Goal: Task Accomplishment & Management: Manage account settings

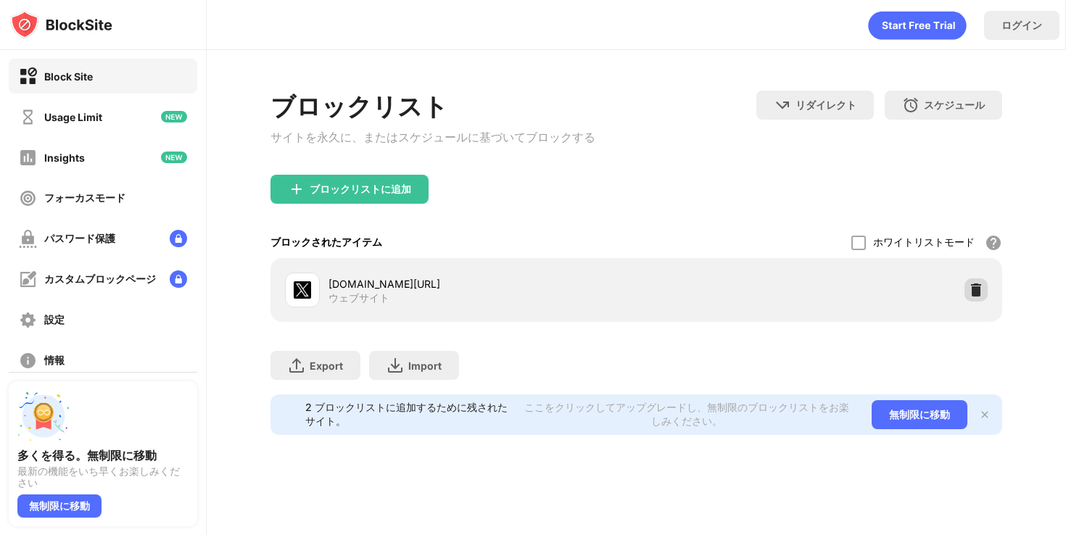
click at [977, 295] on img at bounding box center [976, 290] width 15 height 15
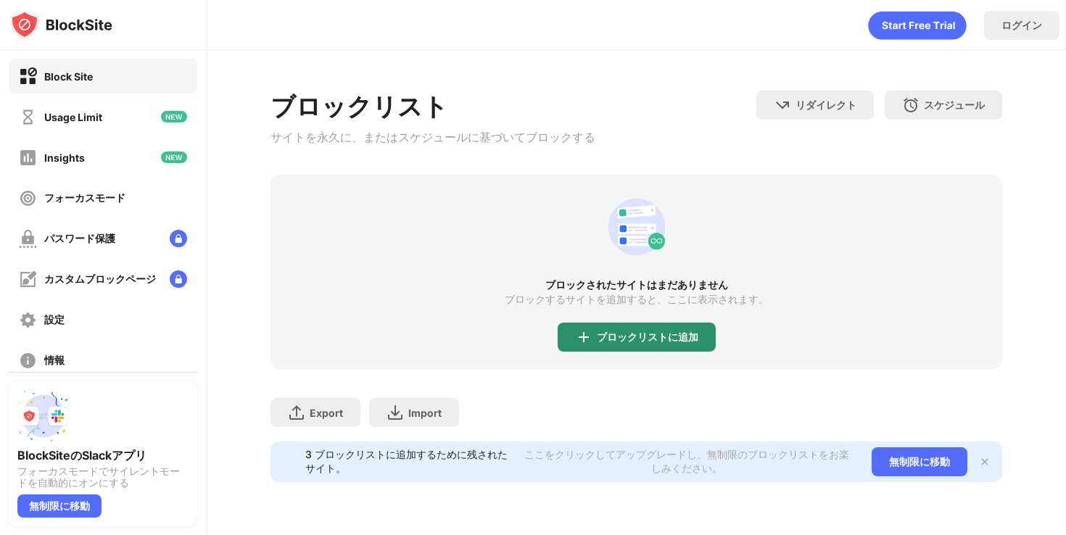
click at [690, 337] on div "ブロックリストに追加" at bounding box center [648, 338] width 102 height 12
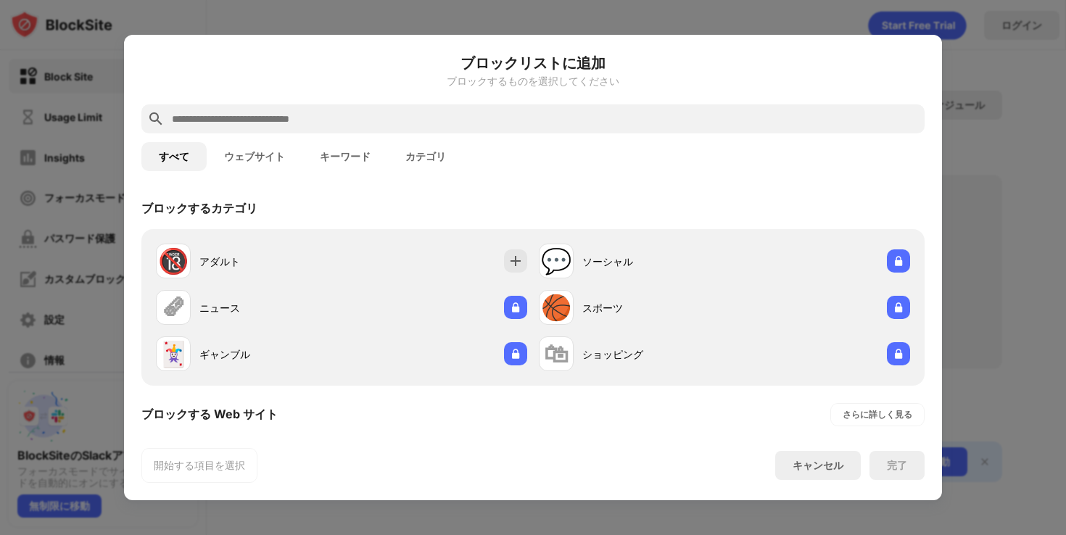
drag, startPoint x: 561, startPoint y: 127, endPoint x: 562, endPoint y: 113, distance: 13.8
click at [561, 127] on div at bounding box center [533, 118] width 784 height 29
click at [562, 112] on input "text" at bounding box center [544, 118] width 749 height 17
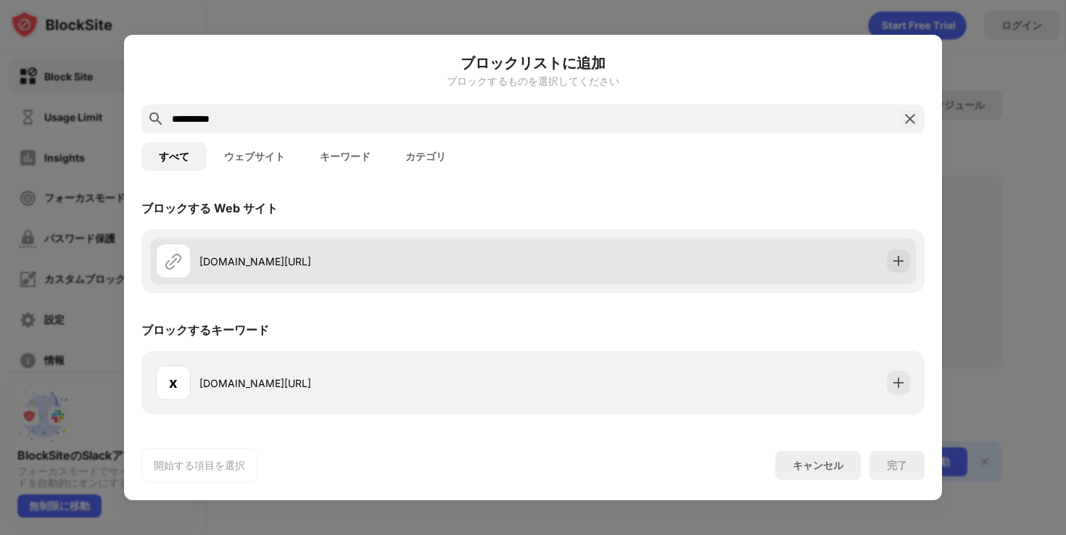
type input "**********"
click at [498, 245] on div "x.com/home" at bounding box center [344, 261] width 377 height 35
